Goal: Task Accomplishment & Management: Use online tool/utility

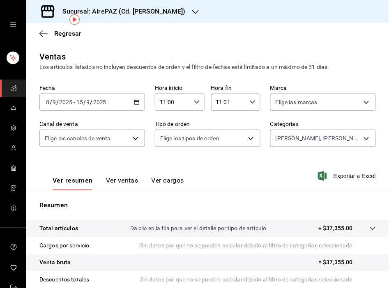
scroll to position [37, 0]
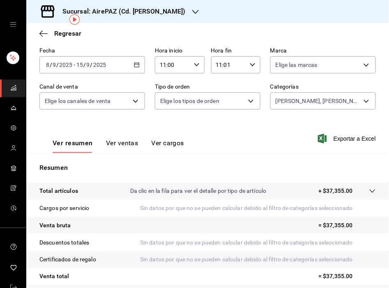
click at [192, 10] on icon "button" at bounding box center [195, 12] width 7 height 4
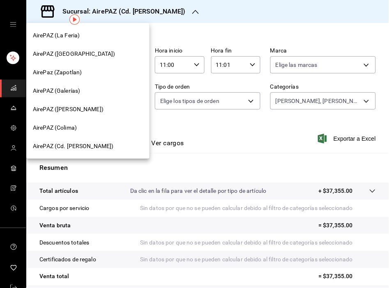
click at [71, 108] on span "AirePAZ ([PERSON_NAME])" at bounding box center [68, 109] width 71 height 9
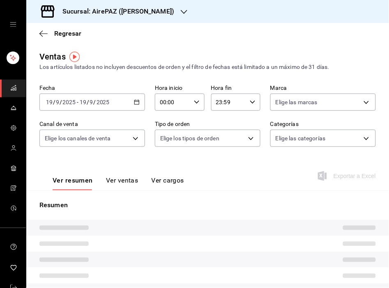
type input "11:00"
type input "11:01"
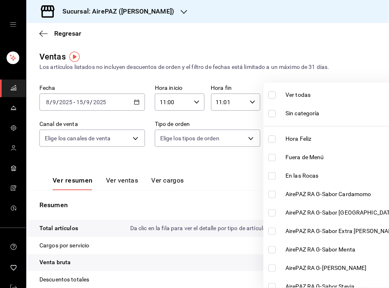
click at [358, 139] on body "Sucursal: AirePAZ ([PERSON_NAME]) Regresar Ventas Los artículos listados no inc…" at bounding box center [194, 144] width 389 height 288
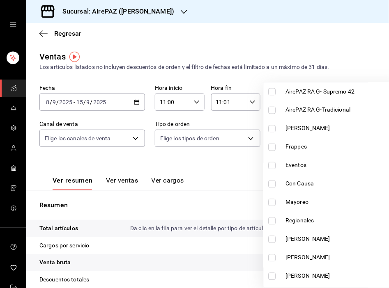
scroll to position [264, 0]
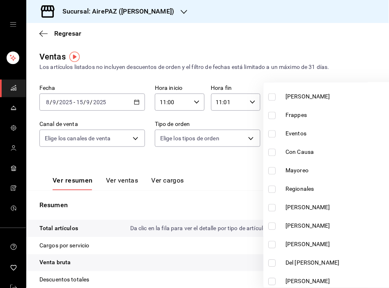
click at [276, 210] on label at bounding box center [274, 208] width 11 height 7
click at [276, 210] on input "checkbox" at bounding box center [272, 208] width 7 height 7
checkbox input "false"
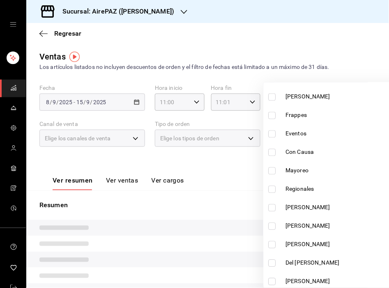
click at [270, 208] on input "checkbox" at bounding box center [272, 208] width 7 height 7
checkbox input "true"
type input "822436f4-6b60-497b-9263-53d070a47698"
click at [272, 228] on input "checkbox" at bounding box center [272, 226] width 7 height 7
checkbox input "true"
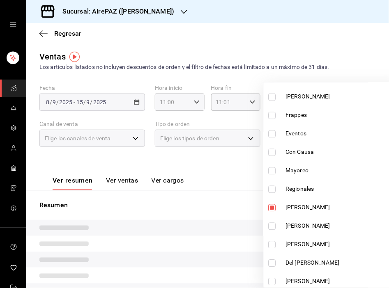
type input "822436f4-6b60-497b-9263-53d070a47698,30ee4c2f-57a9-4586-a76b-abf101ad2a8a"
click at [272, 242] on input "checkbox" at bounding box center [272, 245] width 7 height 7
checkbox input "true"
type input "822436f4-6b60-497b-9263-53d070a47698,30ee4c2f-57a9-4586-a76b-abf101ad2a8a,e0b5d…"
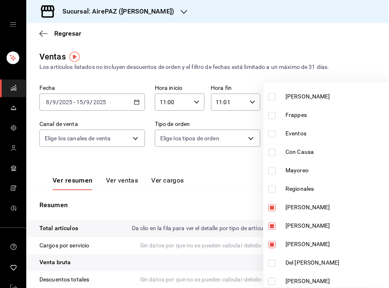
click at [274, 262] on input "checkbox" at bounding box center [272, 263] width 7 height 7
checkbox input "true"
type input "822436f4-6b60-497b-9263-53d070a47698,30ee4c2f-57a9-4586-a76b-abf101ad2a8a,e0b5d…"
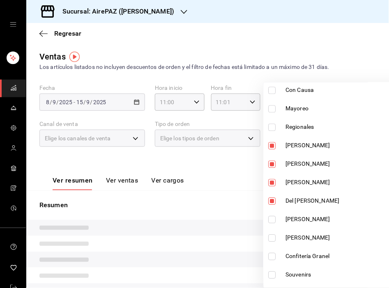
scroll to position [331, 0]
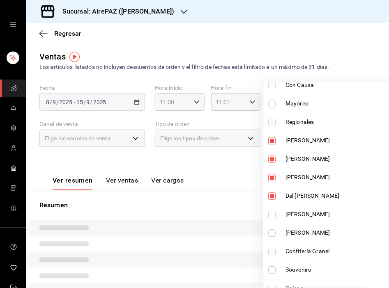
click at [273, 213] on input "checkbox" at bounding box center [272, 215] width 7 height 7
checkbox input "true"
type input "822436f4-6b60-497b-9263-53d070a47698,30ee4c2f-57a9-4586-a76b-abf101ad2a8a,e0b5d…"
click at [272, 232] on input "checkbox" at bounding box center [272, 233] width 7 height 7
checkbox input "true"
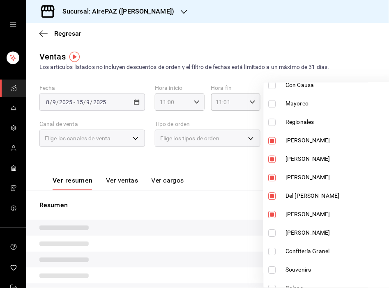
type input "822436f4-6b60-497b-9263-53d070a47698,30ee4c2f-57a9-4586-a76b-abf101ad2a8a,e0b5d…"
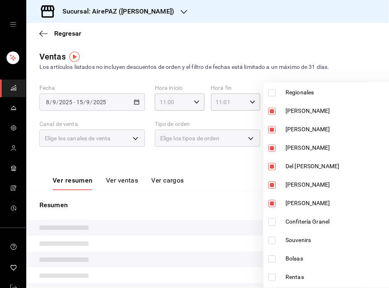
scroll to position [364, 0]
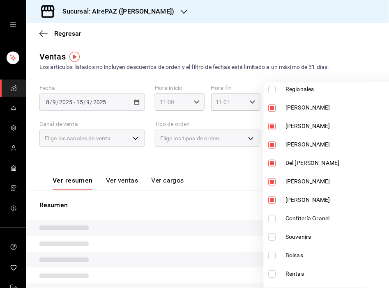
click at [274, 219] on input "checkbox" at bounding box center [272, 218] width 7 height 7
checkbox input "true"
type input "822436f4-6b60-497b-9263-53d070a47698,30ee4c2f-57a9-4586-a76b-abf101ad2a8a,e0b5d…"
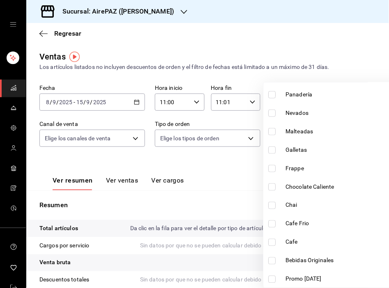
scroll to position [641, 0]
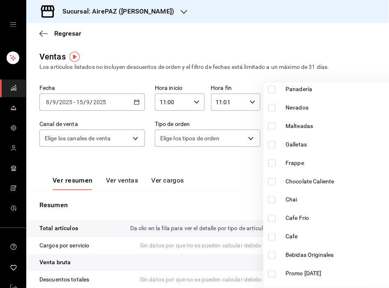
click at [273, 145] on input "checkbox" at bounding box center [272, 144] width 7 height 7
checkbox input "true"
type input "822436f4-6b60-497b-9263-53d070a47698,30ee4c2f-57a9-4586-a76b-abf101ad2a8a,e0b5d…"
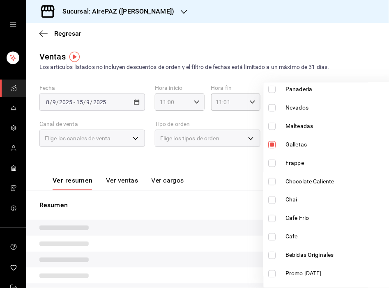
click at [275, 88] on input "checkbox" at bounding box center [272, 89] width 7 height 7
checkbox input "true"
type input "822436f4-6b60-497b-9263-53d070a47698,30ee4c2f-57a9-4586-a76b-abf101ad2a8a,e0b5d…"
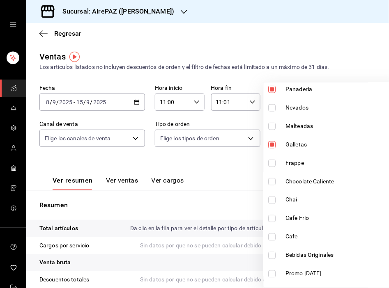
click at [325, 37] on div at bounding box center [194, 144] width 389 height 288
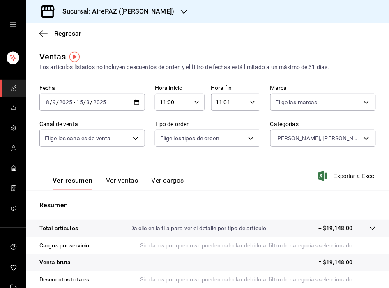
click at [229, 182] on div "Ver resumen Ver ventas Ver cargos Exportar a Excel" at bounding box center [207, 174] width 363 height 34
click at [332, 177] on span "Exportar a Excel" at bounding box center [348, 176] width 56 height 10
